Goal: Task Accomplishment & Management: Use online tool/utility

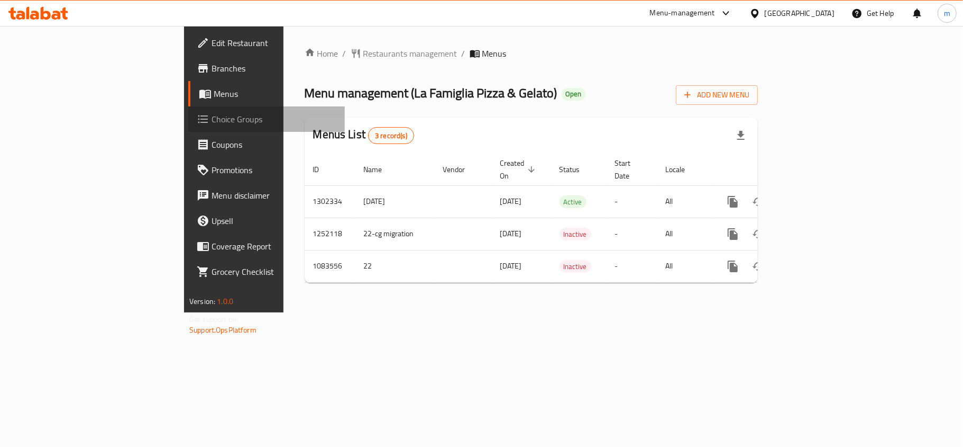
click at [212, 113] on span "Choice Groups" at bounding box center [274, 119] width 125 height 13
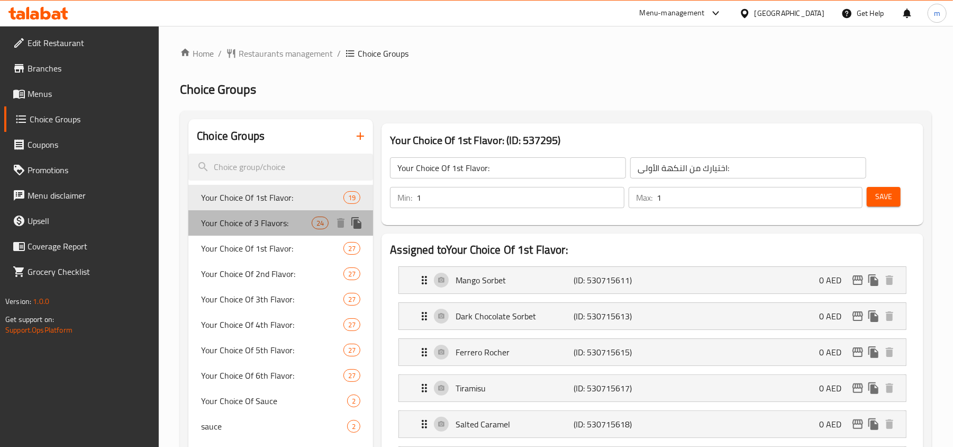
click at [244, 225] on span "Your Choice of 3 Flavors:" at bounding box center [256, 222] width 111 height 13
type input "Your Choice of 3 Flavors:"
type input "اختيارك من 3 نكهات:"
type input "3"
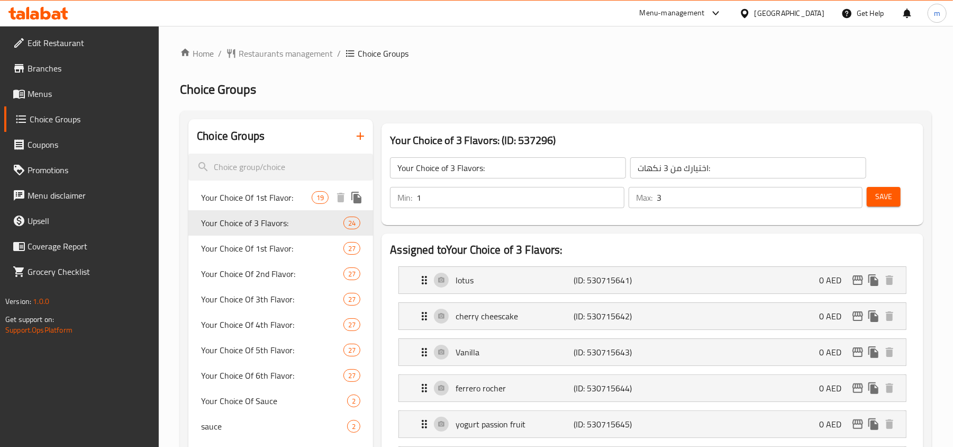
click at [265, 194] on span "Your Choice Of 1st Flavor:" at bounding box center [256, 197] width 111 height 13
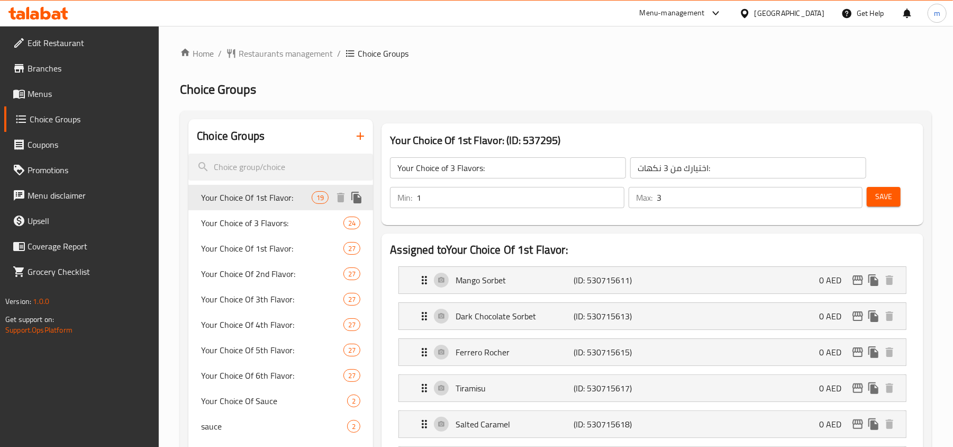
type input "Your Choice Of 1st Flavor:"
type input "اختيارك من النكهة الأولى:"
type input "1"
click at [240, 227] on span "Your Choice of 3 Flavors:" at bounding box center [256, 222] width 111 height 13
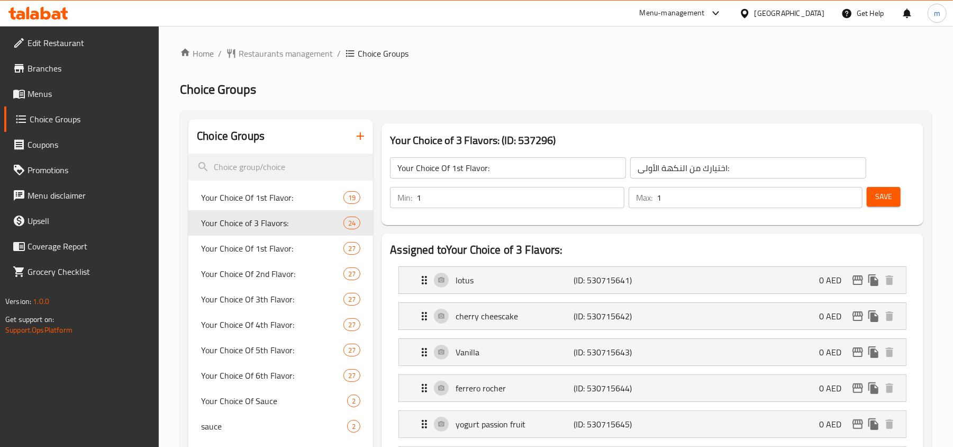
type input "Your Choice of 3 Flavors:"
type input "اختيارك من 3 نكهات:"
type input "3"
click at [251, 191] on span "Your Choice Of 1st Flavor:" at bounding box center [256, 197] width 111 height 13
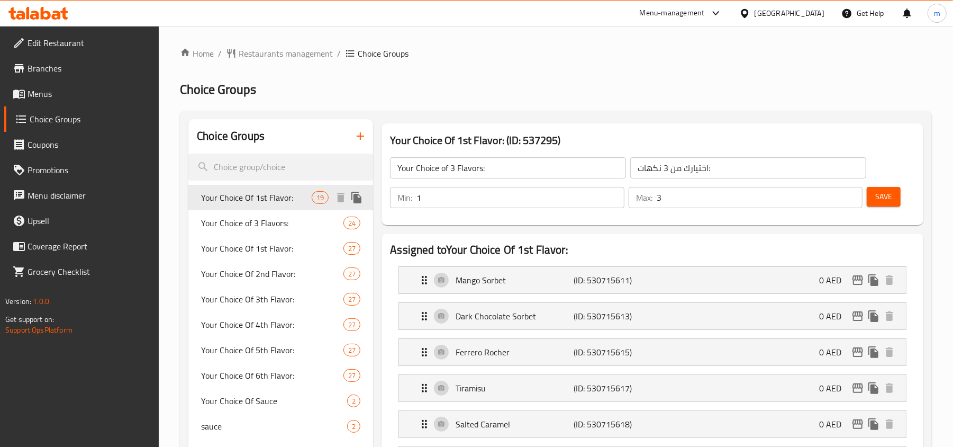
type input "Your Choice Of 1st Flavor:"
type input "اختيارك من النكهة الأولى:"
type input "1"
click at [254, 220] on span "Your Choice of 3 Flavors:" at bounding box center [256, 222] width 111 height 13
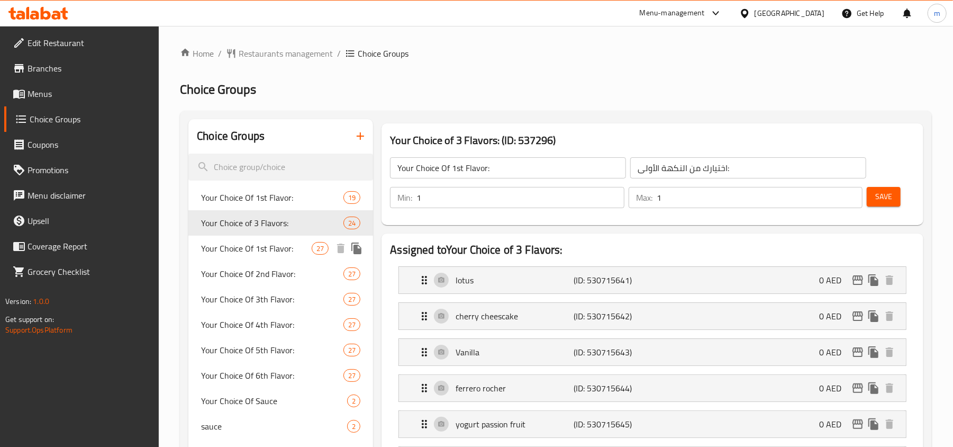
type input "Your Choice of 3 Flavors:"
type input "اختيارك من 3 نكهات:"
type input "3"
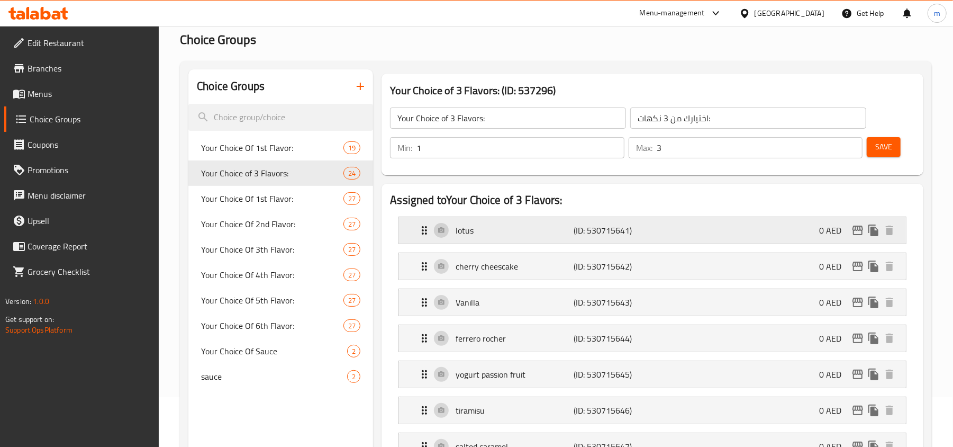
scroll to position [70, 0]
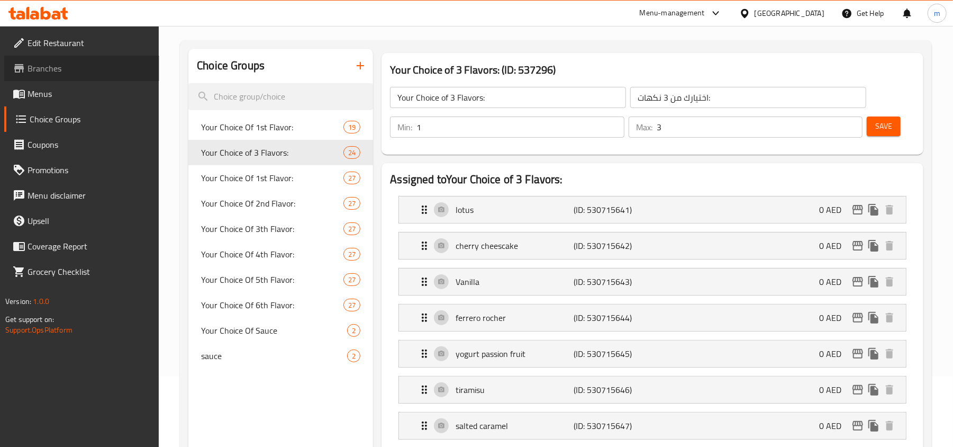
click at [37, 68] on span "Branches" at bounding box center [89, 68] width 123 height 13
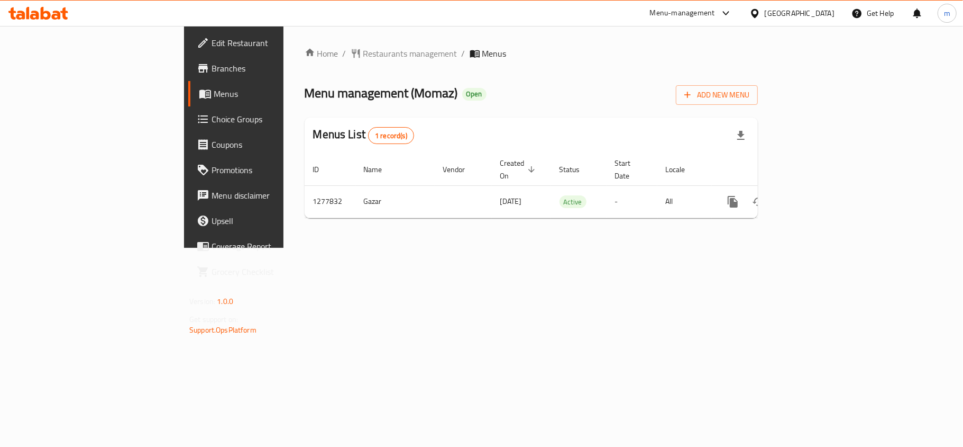
click at [212, 117] on span "Choice Groups" at bounding box center [274, 119] width 125 height 13
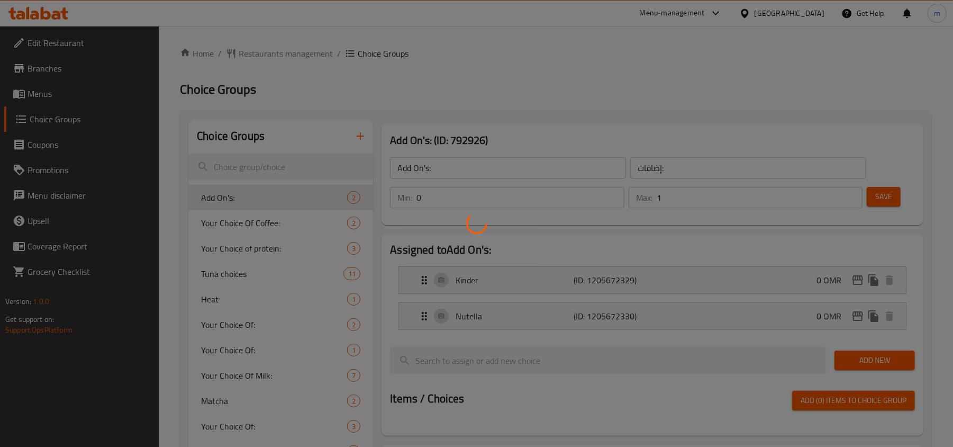
scroll to position [70, 0]
